Goal: Information Seeking & Learning: Learn about a topic

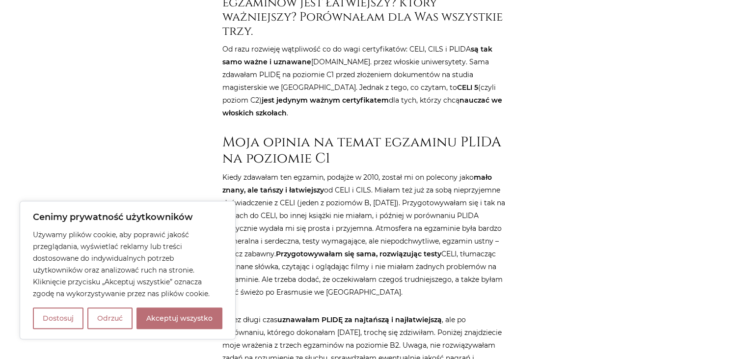
scroll to position [518, 0]
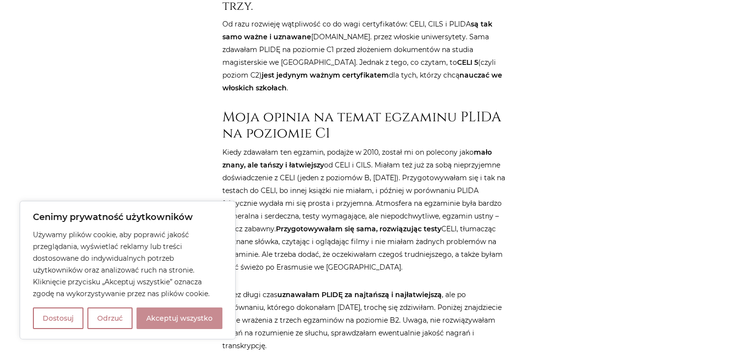
click at [174, 316] on button "Akceptuj wszystko" at bounding box center [179, 318] width 86 height 22
checkbox input "true"
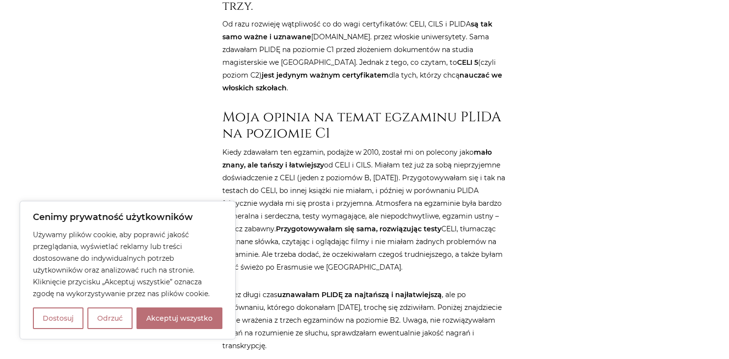
checkbox input "true"
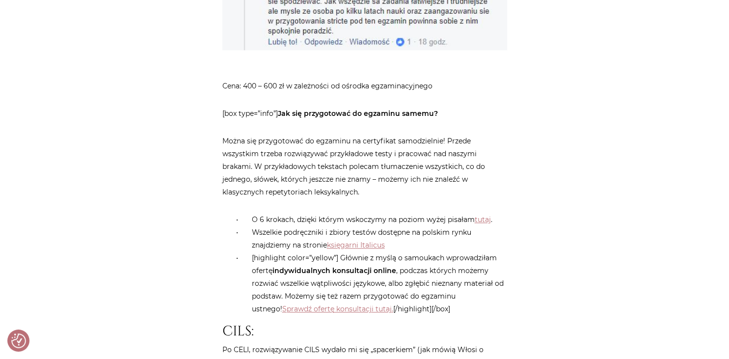
scroll to position [1244, 0]
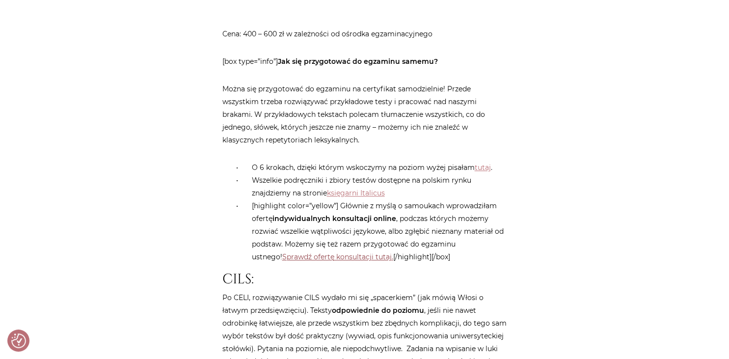
click at [316, 252] on link "Sprawdź ofertę konsultacji tutaj." at bounding box center [337, 256] width 111 height 9
